Goal: Information Seeking & Learning: Learn about a topic

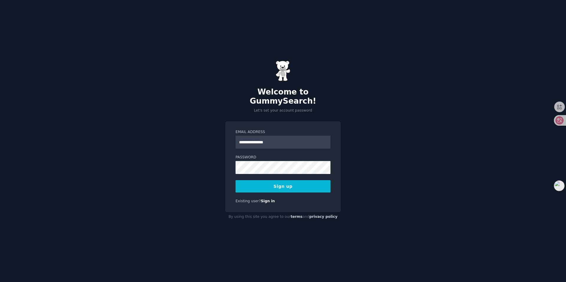
click at [272, 182] on button "Sign up" at bounding box center [282, 186] width 95 height 12
click at [284, 182] on div "Sign up" at bounding box center [282, 186] width 95 height 12
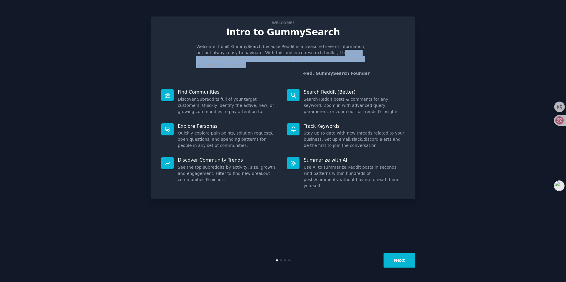
drag, startPoint x: 315, startPoint y: 53, endPoint x: 361, endPoint y: 60, distance: 46.4
click at [361, 60] on p "Welcome! I built GummySearch because Reddit is a treasure trove of information,…" at bounding box center [282, 56] width 173 height 25
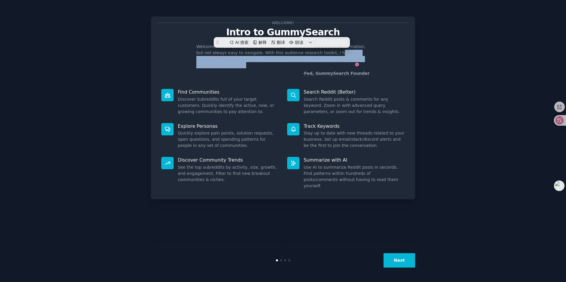
click at [405, 260] on button "Next" at bounding box center [399, 260] width 32 height 14
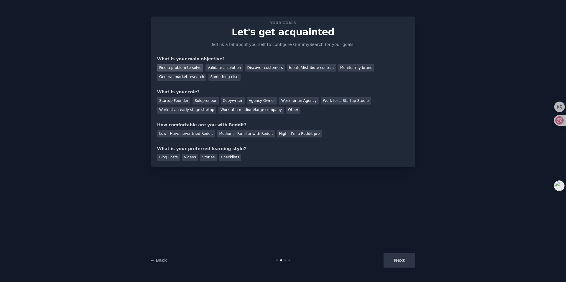
click at [187, 67] on div "Find a problem to solve" at bounding box center [180, 67] width 46 height 7
click at [180, 103] on div "Startup Founder" at bounding box center [173, 100] width 33 height 7
click at [186, 134] on div "Low - Have never tried Reddit" at bounding box center [186, 133] width 58 height 7
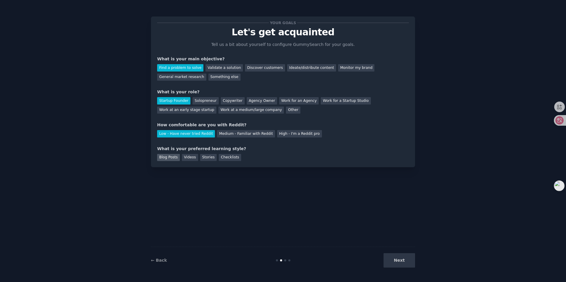
click at [166, 159] on div "Blog Posts" at bounding box center [168, 157] width 23 height 7
click at [406, 262] on button "Next" at bounding box center [399, 260] width 32 height 14
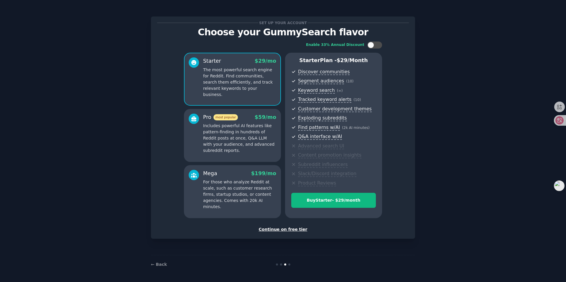
click at [288, 230] on div "Continue on free tier" at bounding box center [283, 230] width 252 height 6
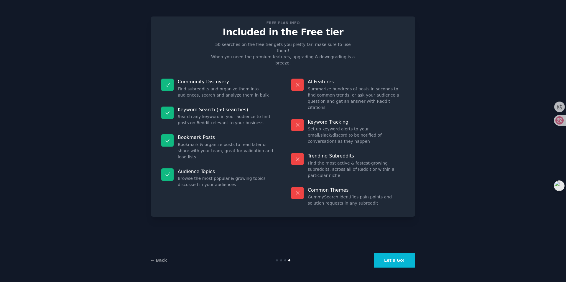
click at [404, 264] on button "Let's Go!" at bounding box center [394, 260] width 41 height 14
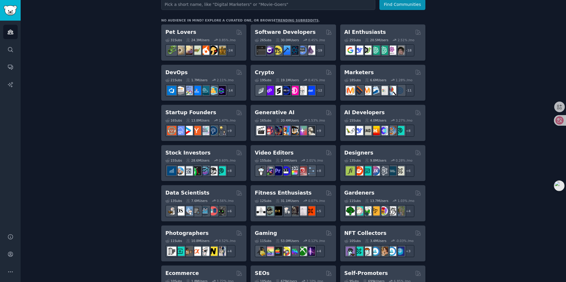
scroll to position [89, 0]
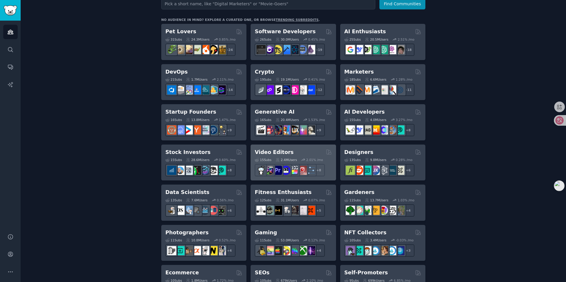
click at [273, 153] on h2 "Video Editors" at bounding box center [274, 152] width 39 height 7
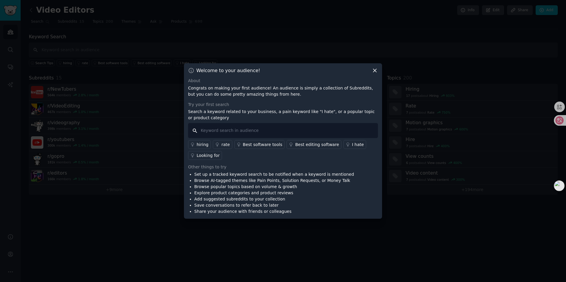
click at [224, 130] on input "text" at bounding box center [283, 130] width 190 height 15
click at [374, 70] on icon at bounding box center [374, 70] width 3 height 3
click at [375, 72] on icon at bounding box center [374, 70] width 6 height 6
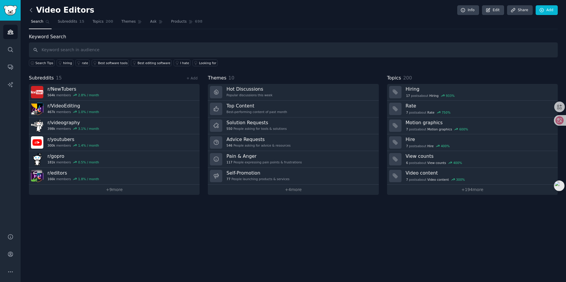
click at [31, 11] on icon at bounding box center [31, 10] width 2 height 4
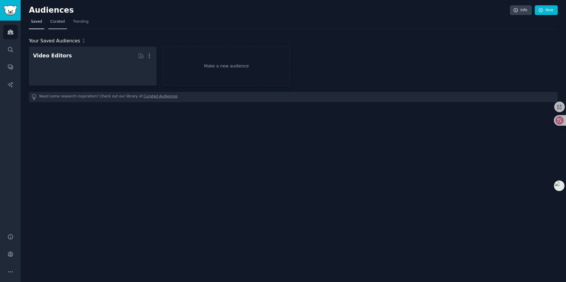
click at [57, 21] on span "Curated" at bounding box center [57, 21] width 14 height 5
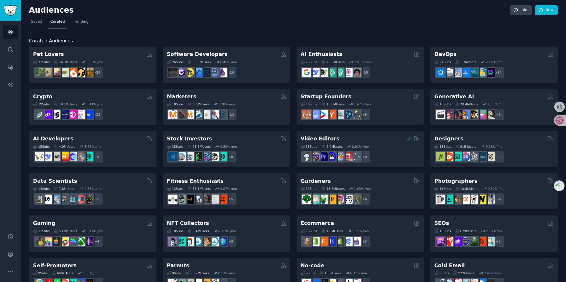
click at [46, 12] on h2 "Audiences" at bounding box center [269, 10] width 481 height 9
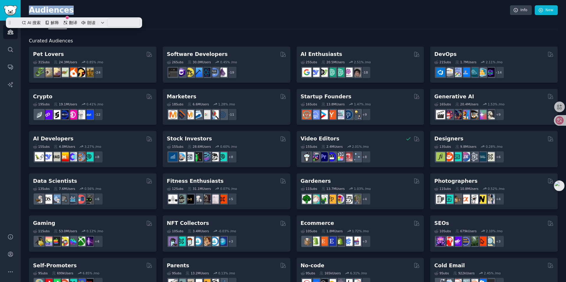
click at [162, 6] on h2 "Audiences" at bounding box center [269, 10] width 481 height 9
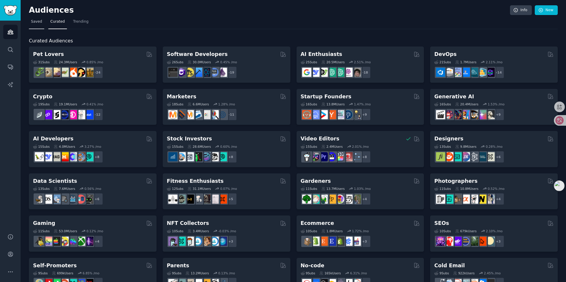
click at [34, 22] on span "Saved" at bounding box center [36, 21] width 11 height 5
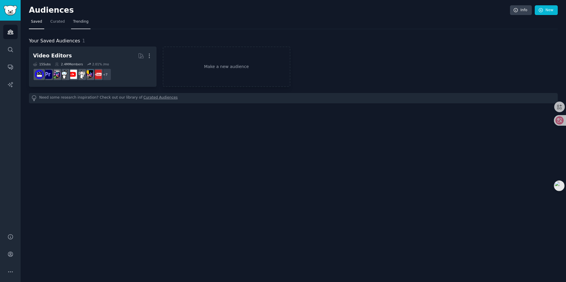
click at [79, 25] on link "Trending" at bounding box center [80, 23] width 19 height 12
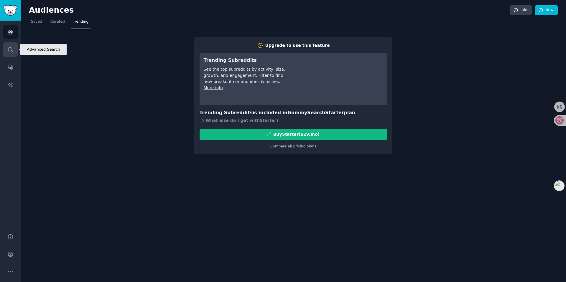
click at [11, 49] on icon "Sidebar" at bounding box center [10, 50] width 6 height 6
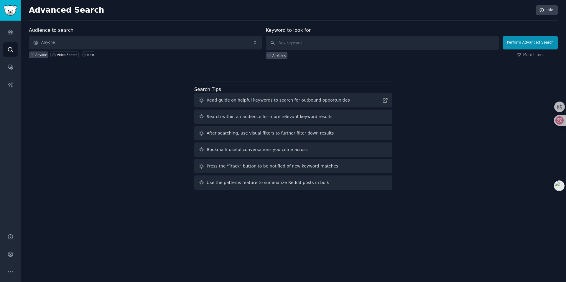
click at [53, 11] on h2 "Advanced Search" at bounding box center [280, 10] width 503 height 9
click at [11, 32] on icon "Sidebar" at bounding box center [10, 32] width 5 height 4
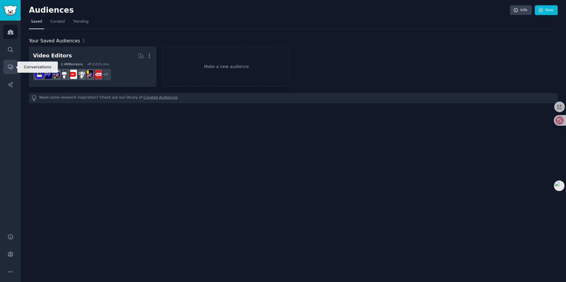
click at [9, 68] on icon "Sidebar" at bounding box center [10, 67] width 5 height 5
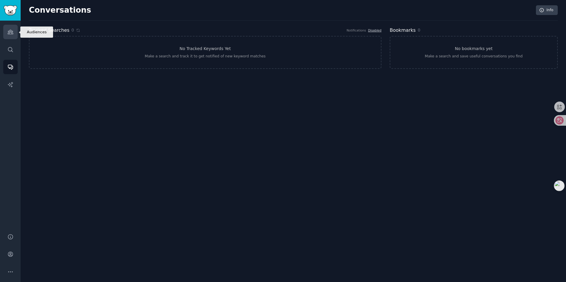
click at [10, 31] on icon "Sidebar" at bounding box center [10, 32] width 6 height 6
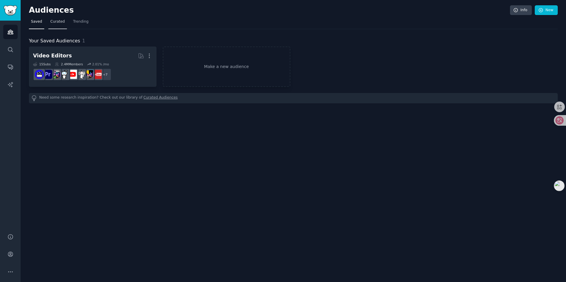
click at [58, 22] on span "Curated" at bounding box center [57, 21] width 14 height 5
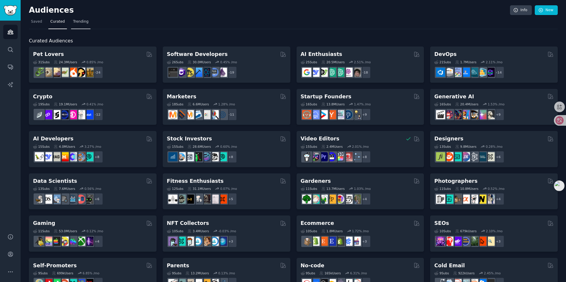
click at [81, 21] on span "Trending" at bounding box center [80, 21] width 15 height 5
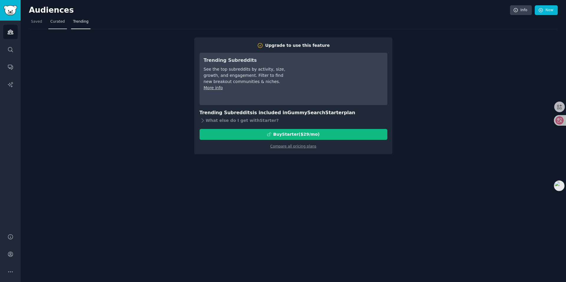
click at [56, 23] on span "Curated" at bounding box center [57, 21] width 14 height 5
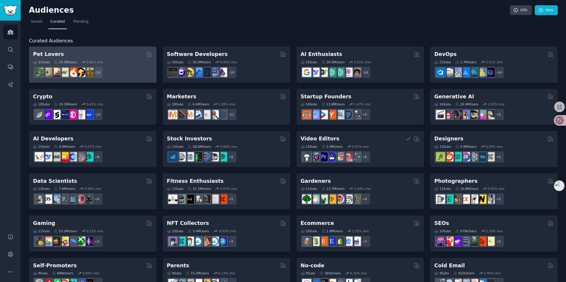
click at [76, 54] on div "Pet Lovers" at bounding box center [92, 54] width 119 height 7
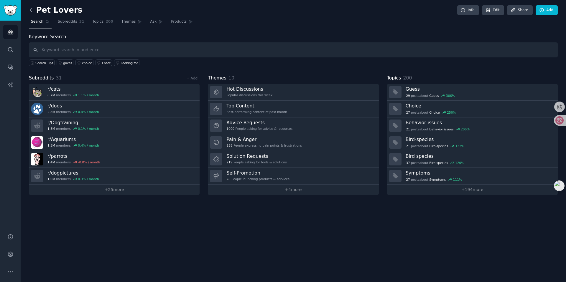
click at [31, 11] on icon at bounding box center [31, 10] width 6 height 6
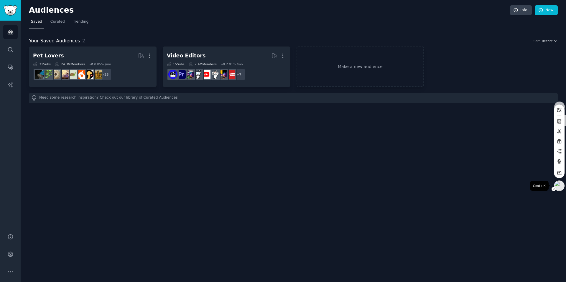
click at [554, 185] on img at bounding box center [559, 186] width 10 height 10
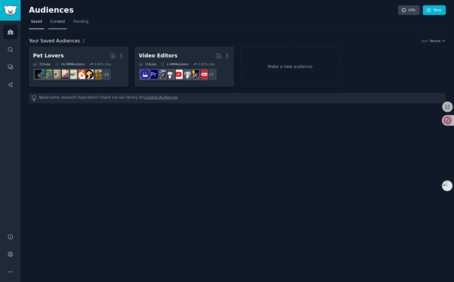
click at [57, 20] on span "Curated" at bounding box center [57, 21] width 14 height 5
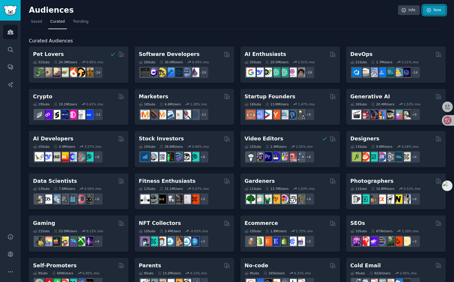
click at [435, 12] on link "New" at bounding box center [434, 10] width 23 height 10
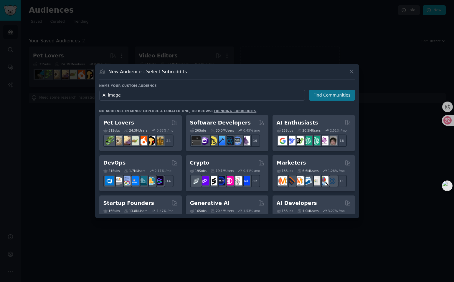
type input "AI image"
click at [333, 95] on button "Find Communities" at bounding box center [332, 95] width 46 height 11
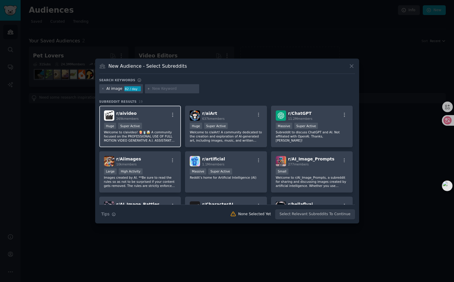
click at [161, 127] on div "Huge Super Active" at bounding box center [140, 126] width 72 height 7
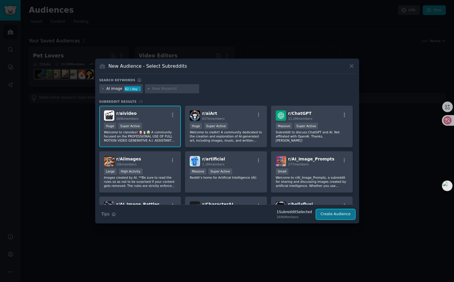
click at [339, 216] on button "Create Audience" at bounding box center [335, 214] width 39 height 10
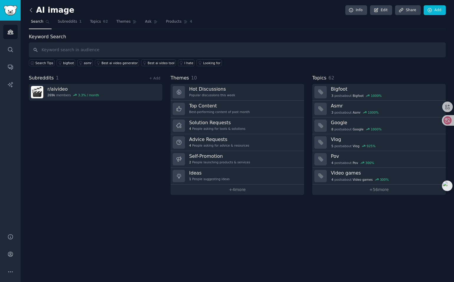
click at [30, 11] on icon at bounding box center [31, 10] width 6 height 6
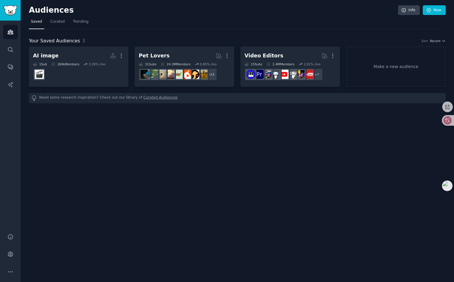
click at [52, 9] on h2 "Audiences" at bounding box center [213, 10] width 369 height 9
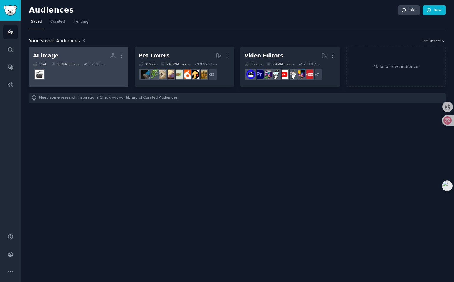
click at [78, 56] on h2 "AI image Custom Audience More" at bounding box center [78, 56] width 91 height 10
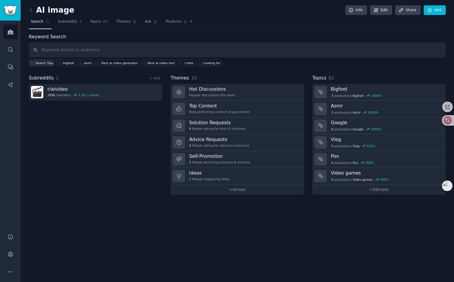
click at [37, 63] on span "Search Tips" at bounding box center [44, 63] width 18 height 4
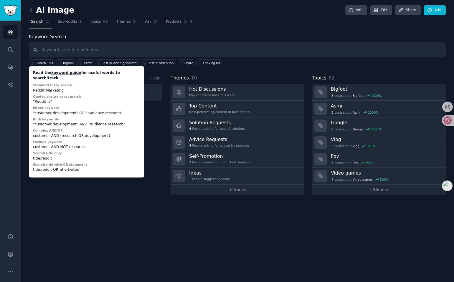
click at [133, 195] on div "AI image Info Edit Share Add Search Subreddits 1 Topics 62 Themes Ask Products …" at bounding box center [237, 141] width 433 height 282
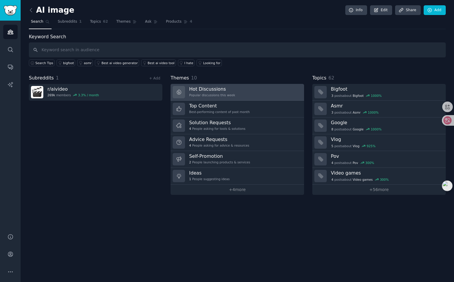
click at [242, 93] on link "Hot Discussions Popular discussions this week" at bounding box center [237, 92] width 133 height 17
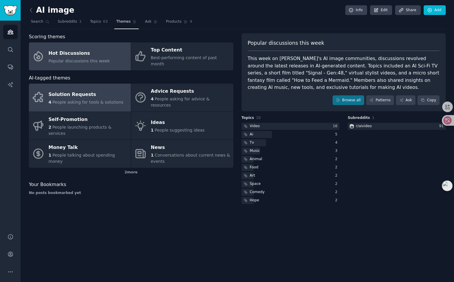
click at [81, 100] on span "People asking for tools & solutions" at bounding box center [87, 102] width 71 height 5
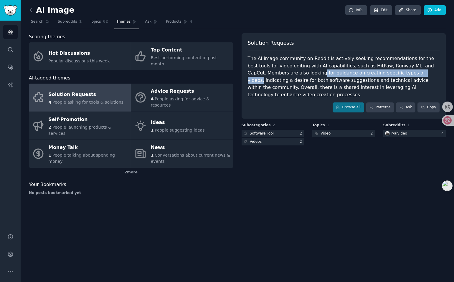
drag, startPoint x: 385, startPoint y: 73, endPoint x: 280, endPoint y: 73, distance: 105.5
click at [280, 73] on div "The AI image community on Reddit is actively seeking recommendations for the be…" at bounding box center [344, 76] width 192 height 43
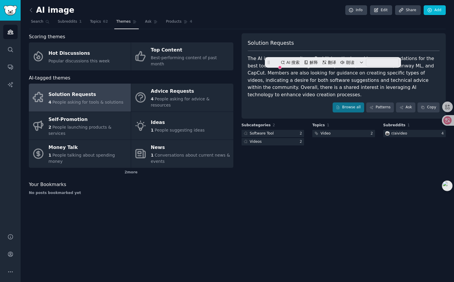
click at [310, 78] on div "The AI image community on Reddit is actively seeking recommendations for the be…" at bounding box center [344, 76] width 192 height 43
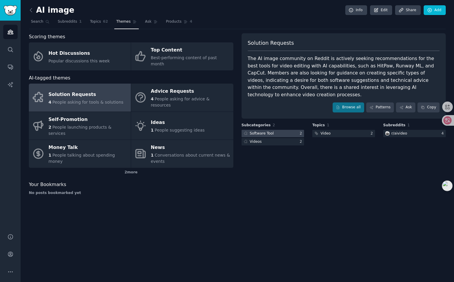
click at [271, 131] on div "Software Tool" at bounding box center [262, 133] width 24 height 5
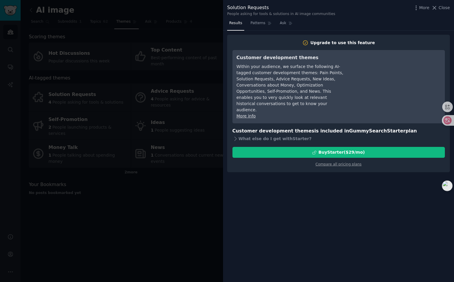
click at [191, 163] on div at bounding box center [227, 141] width 454 height 282
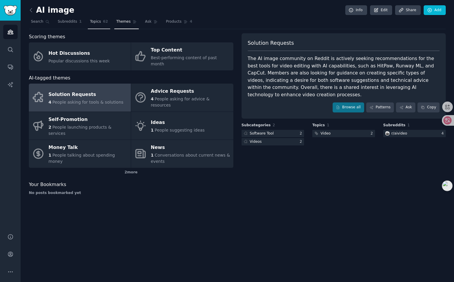
click at [95, 22] on span "Topics" at bounding box center [95, 21] width 11 height 5
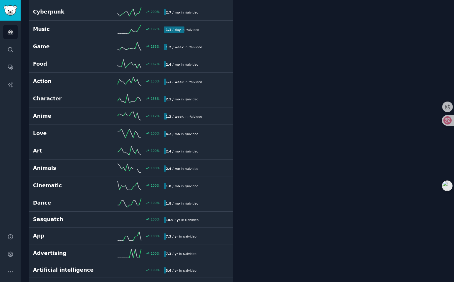
scroll to position [234, 0]
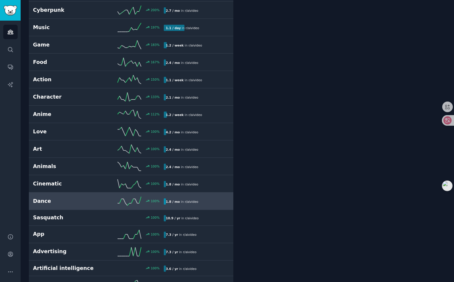
click at [80, 199] on h2 "Dance" at bounding box center [65, 201] width 65 height 7
